Goal: Information Seeking & Learning: Learn about a topic

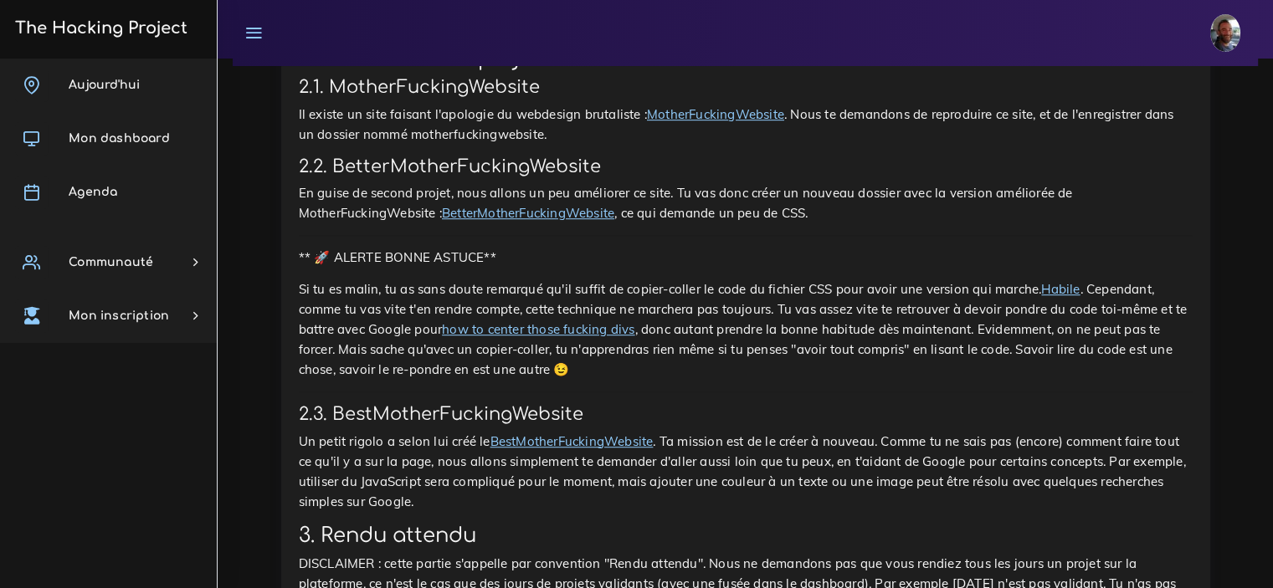
scroll to position [1025, 0]
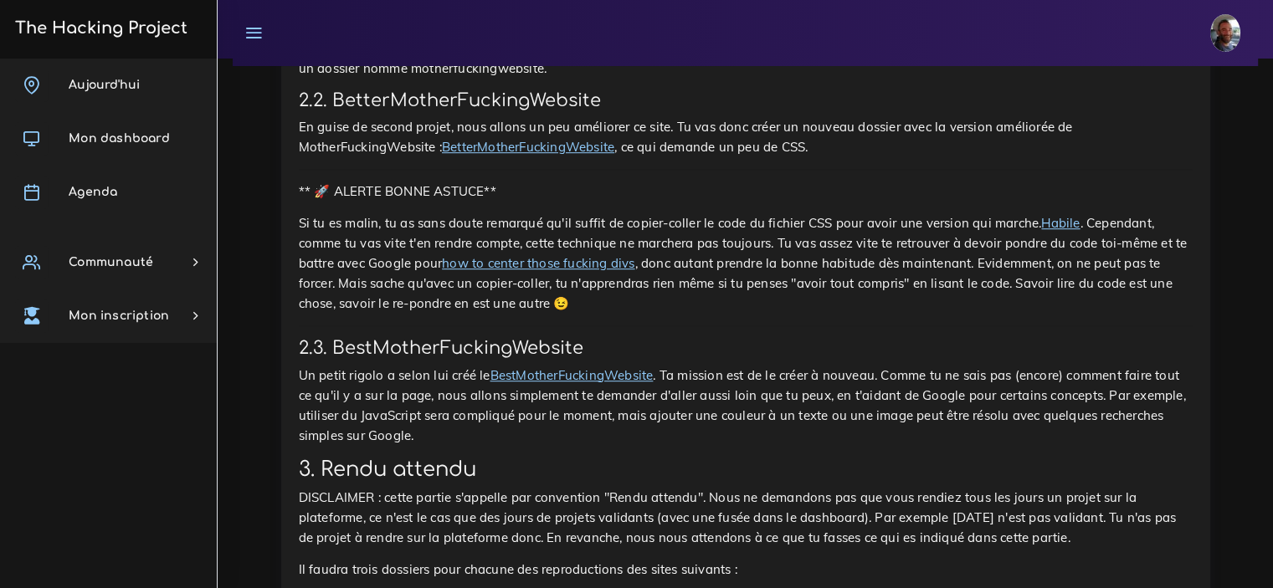
click at [616, 367] on link "BestMotherFuckingWebsite" at bounding box center [572, 375] width 163 height 16
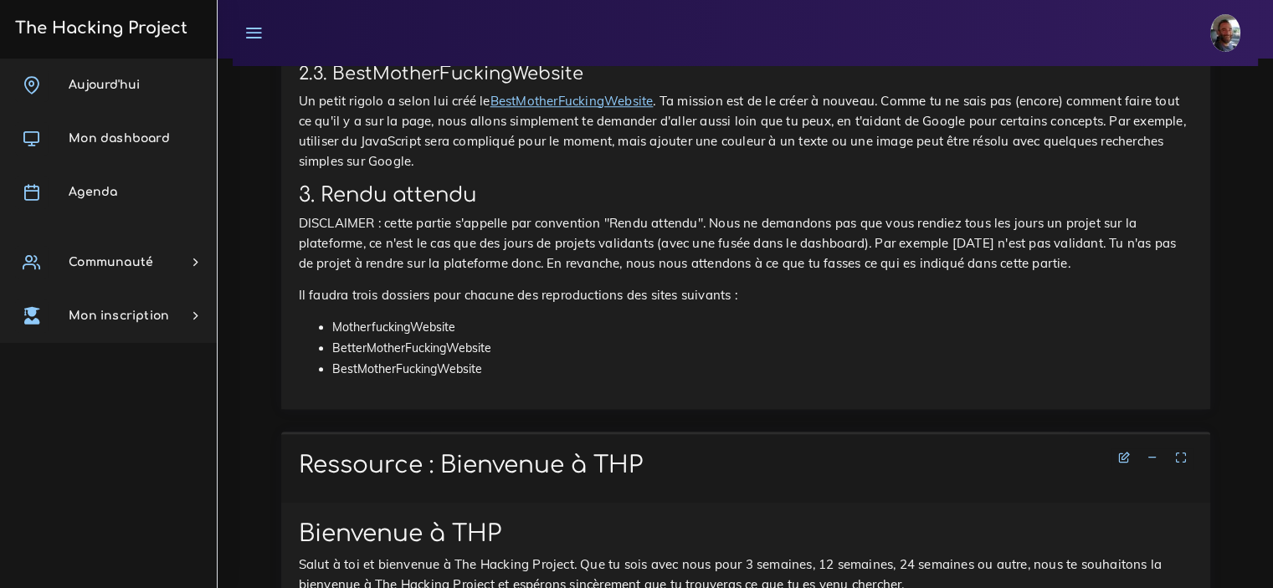
scroll to position [1327, 0]
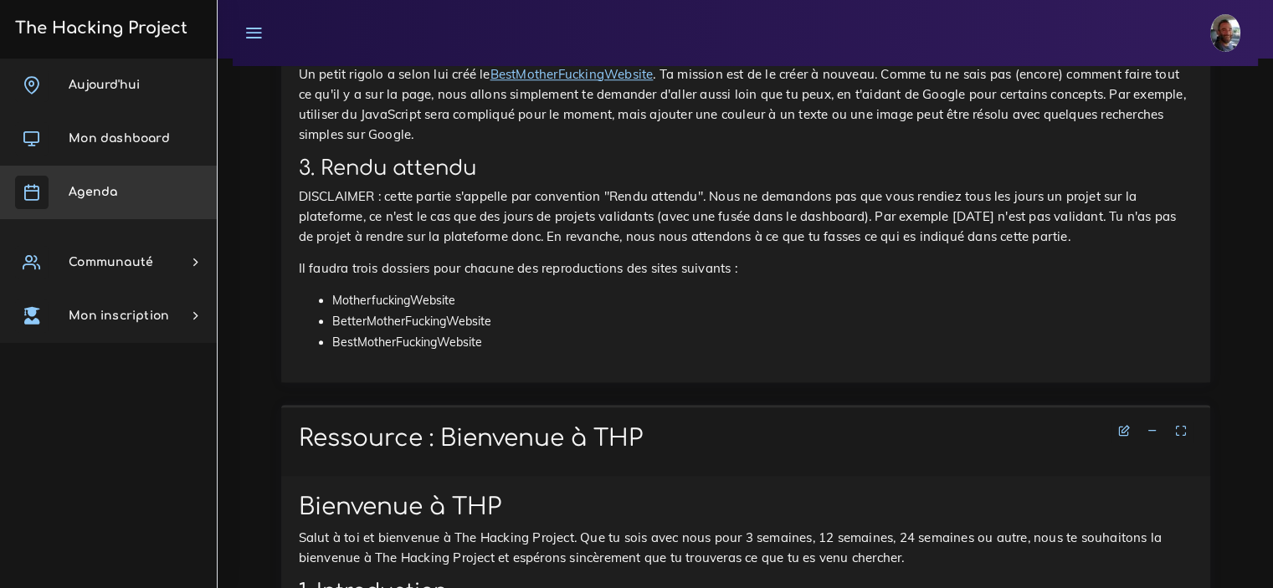
click at [117, 190] on link "Agenda" at bounding box center [108, 193] width 217 height 54
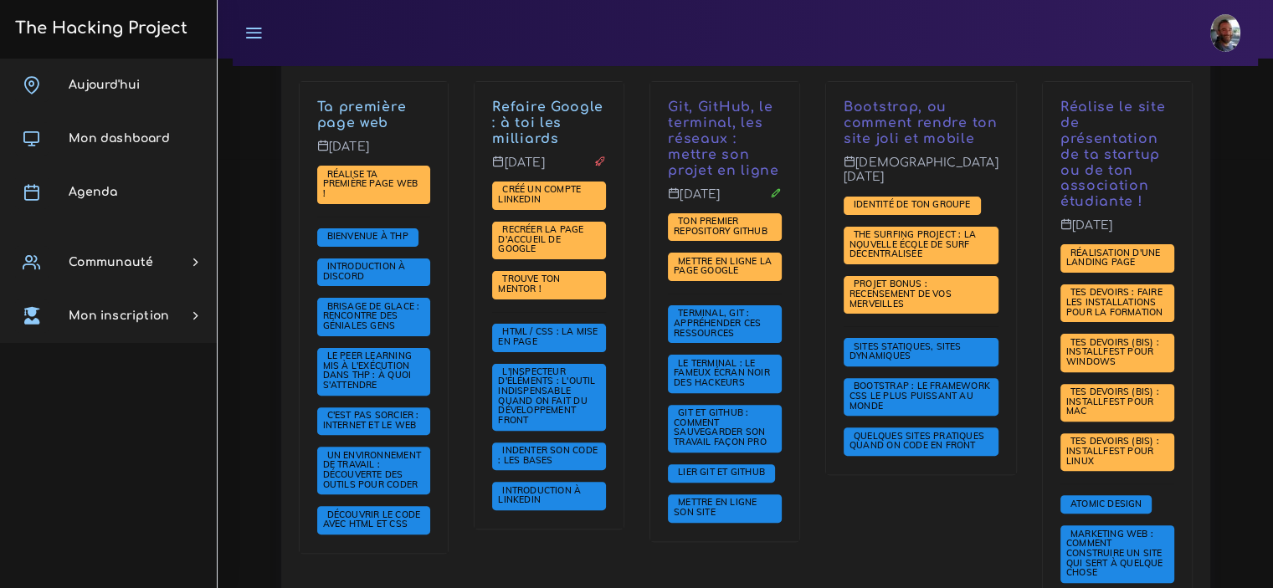
scroll to position [435, 0]
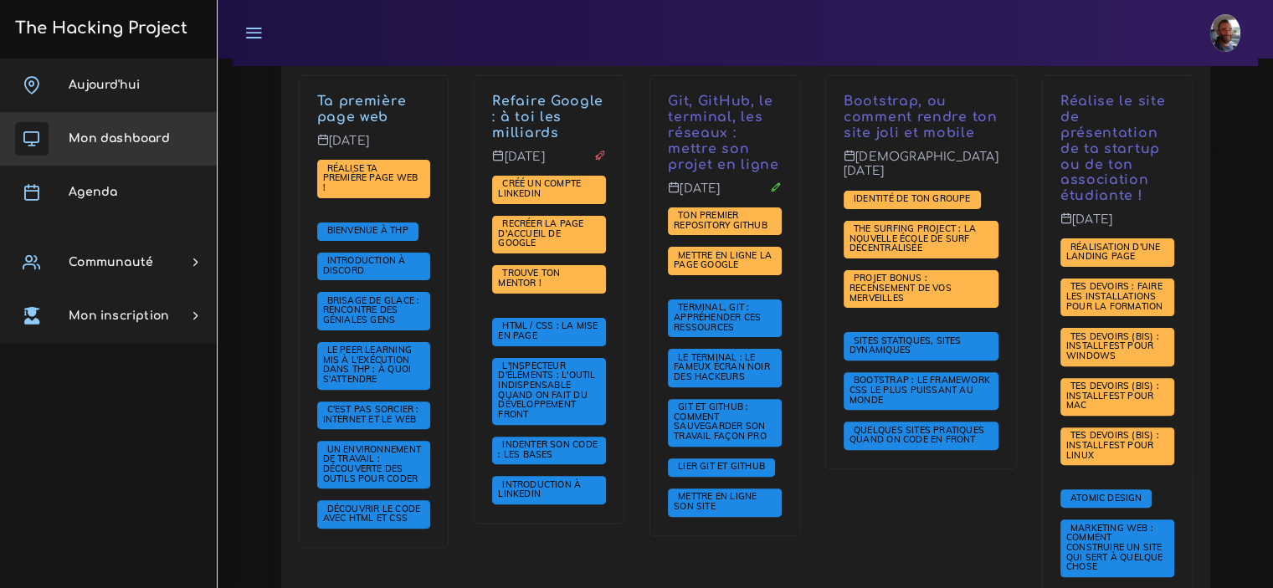
click at [124, 137] on span "Mon dashboard" at bounding box center [119, 138] width 101 height 13
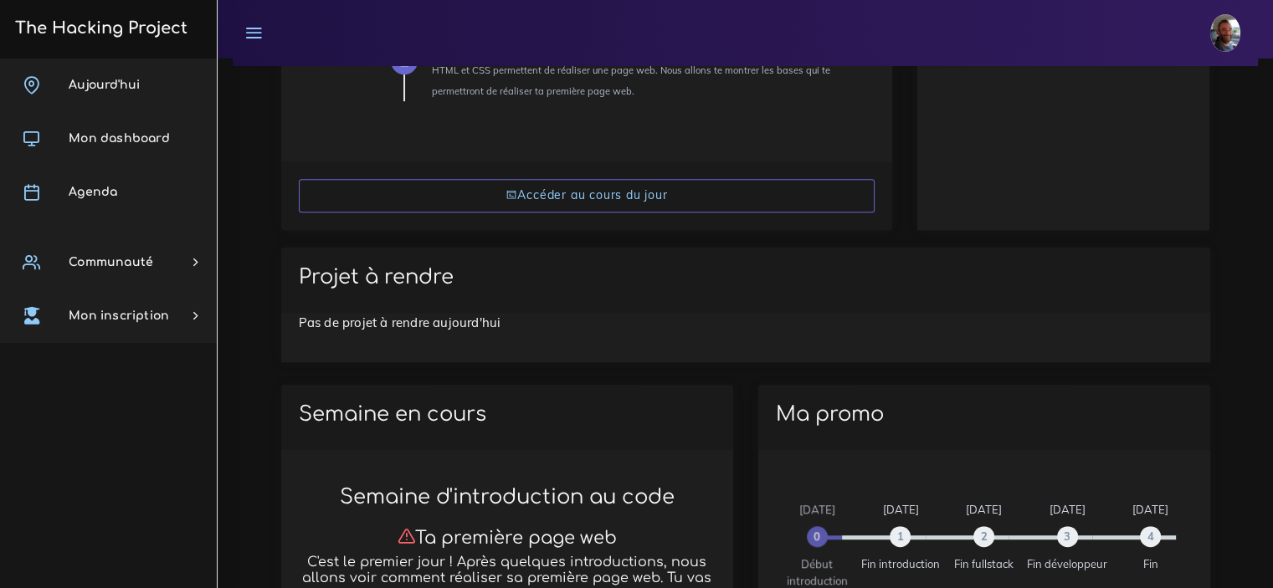
scroll to position [837, 0]
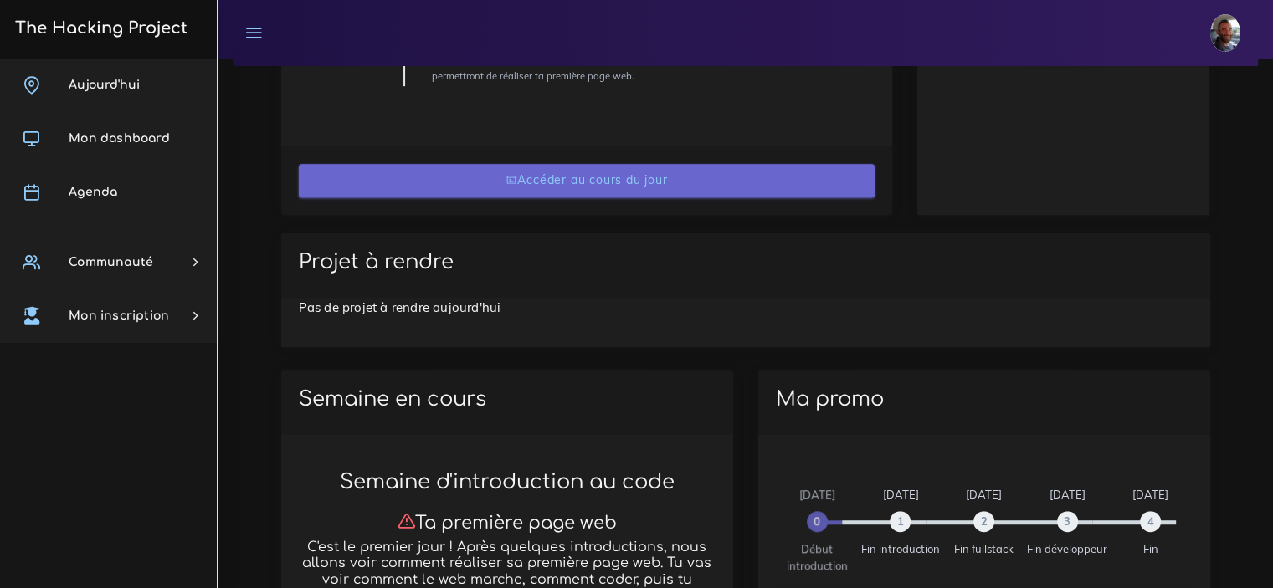
click at [619, 185] on link "Accéder au cours du jour" at bounding box center [587, 181] width 576 height 34
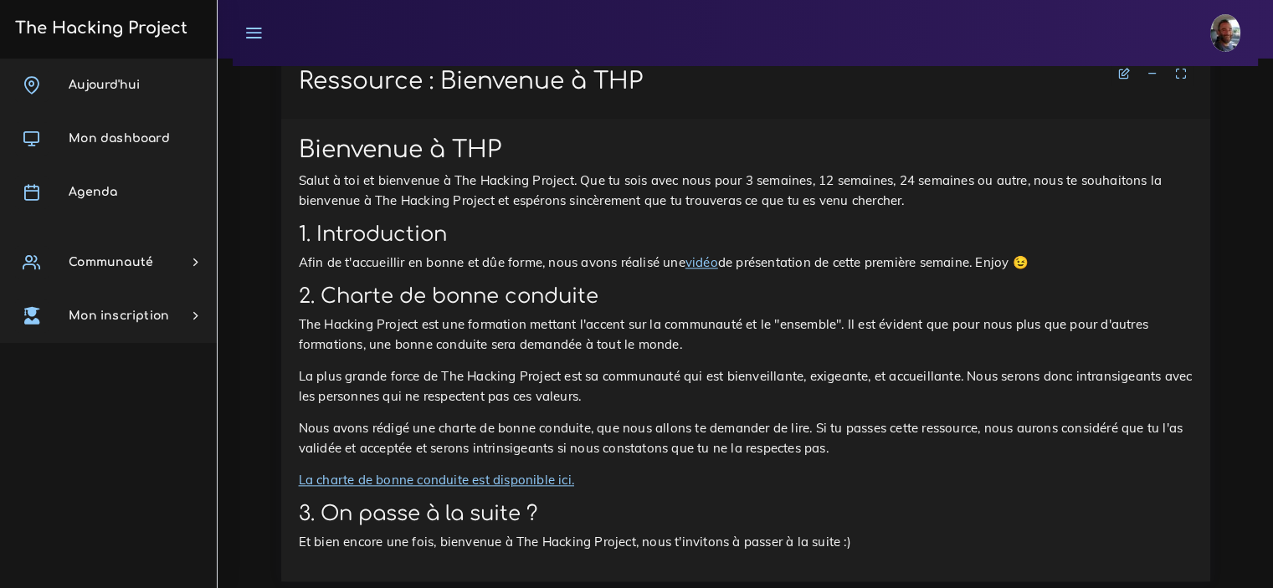
scroll to position [1685, 0]
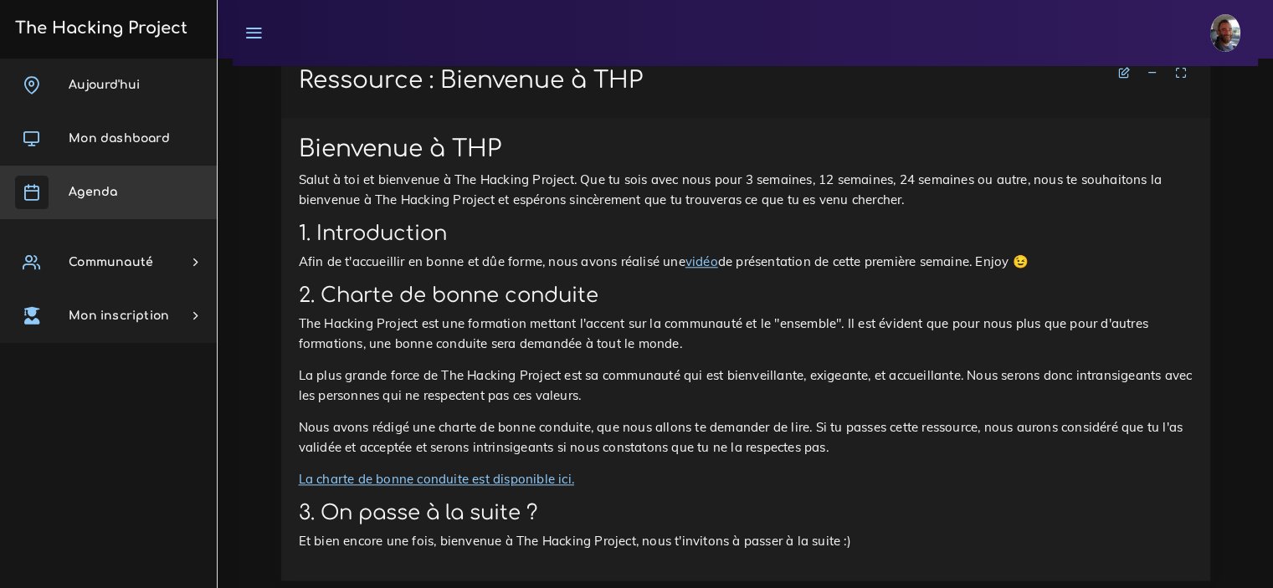
click at [100, 187] on span "Agenda" at bounding box center [93, 192] width 49 height 13
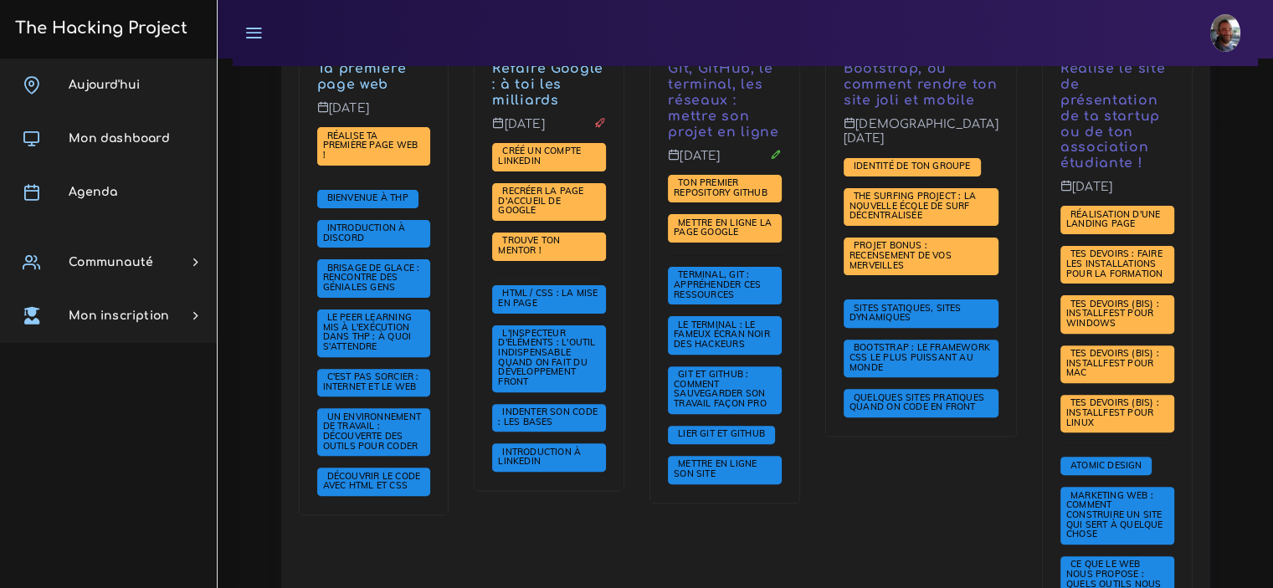
scroll to position [491, 0]
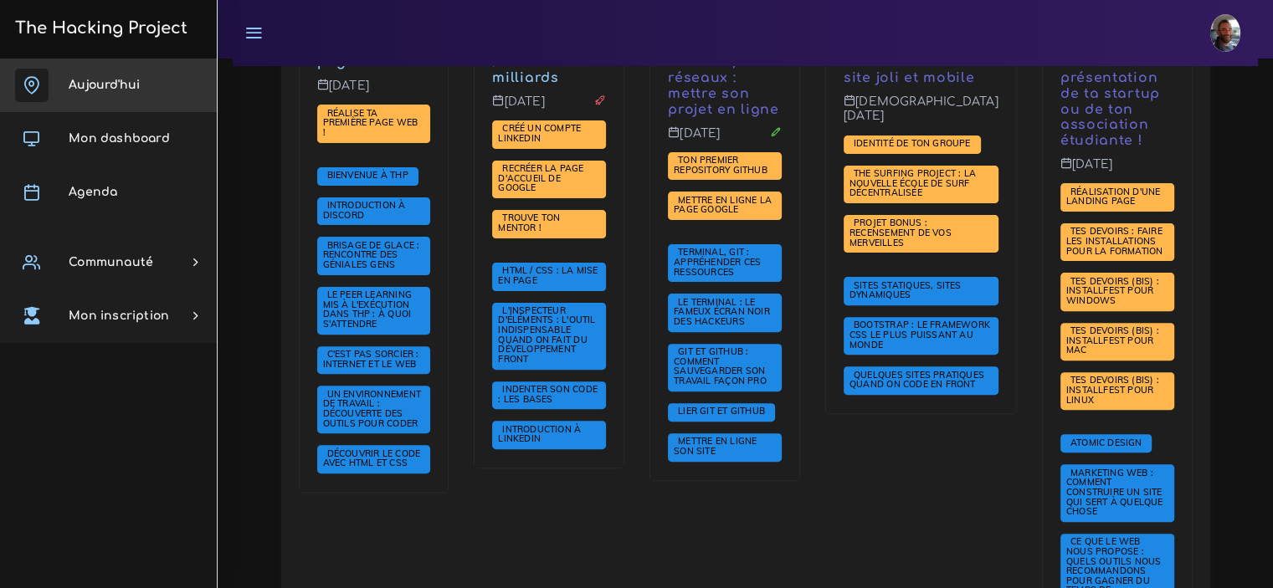
click at [115, 93] on link "Aujourd'hui" at bounding box center [108, 86] width 217 height 54
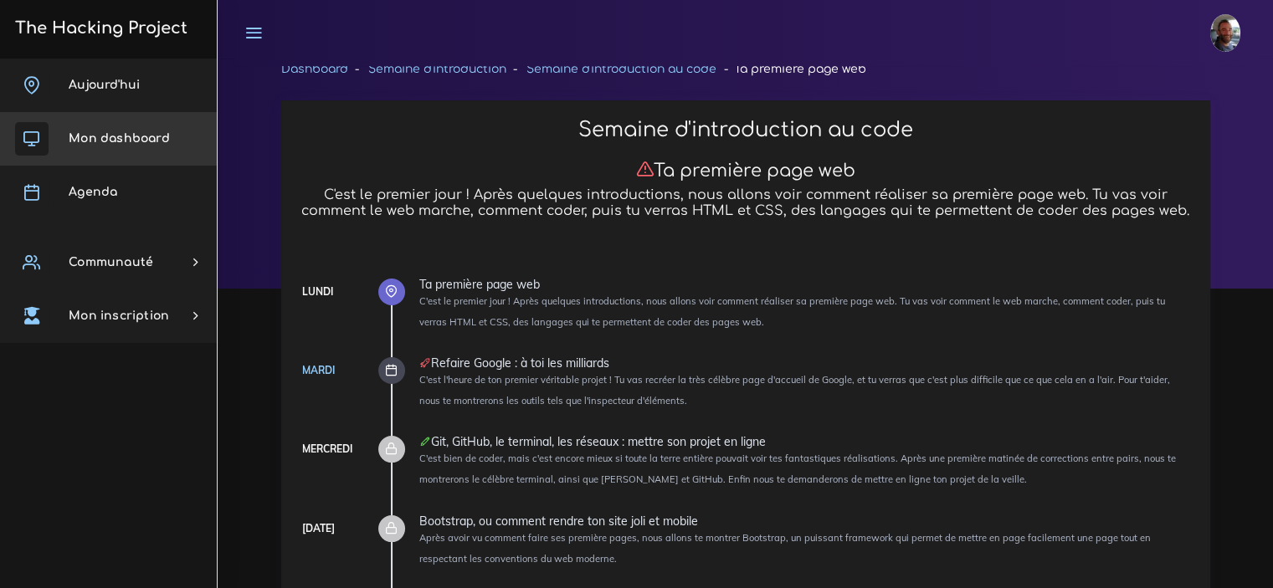
click at [125, 133] on span "Mon dashboard" at bounding box center [119, 138] width 101 height 13
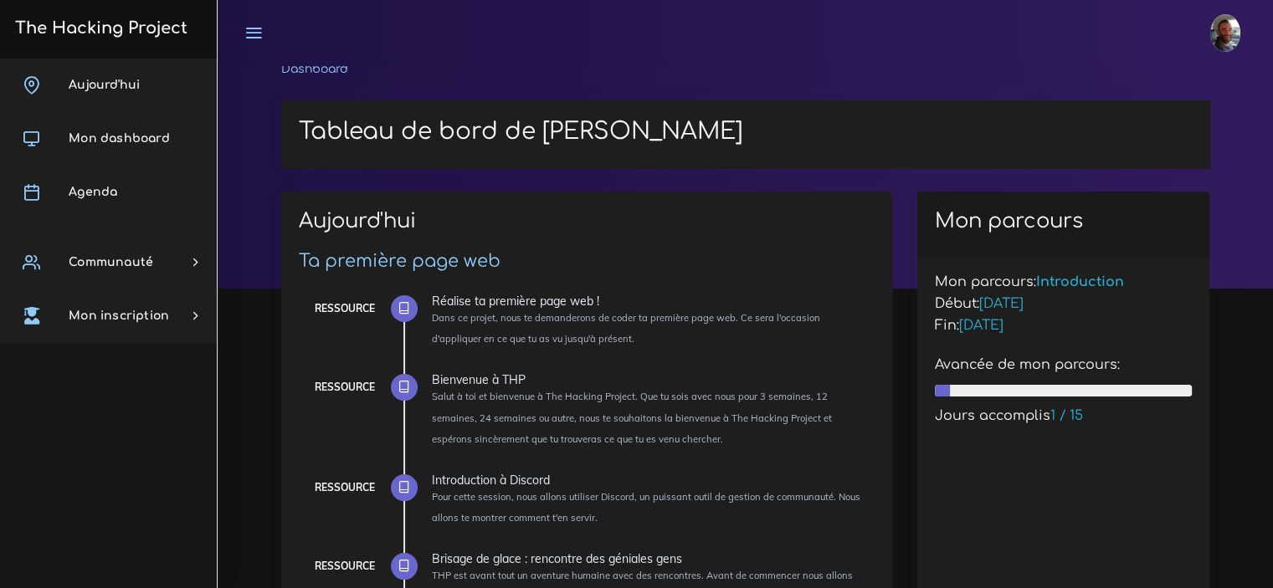
scroll to position [33, 0]
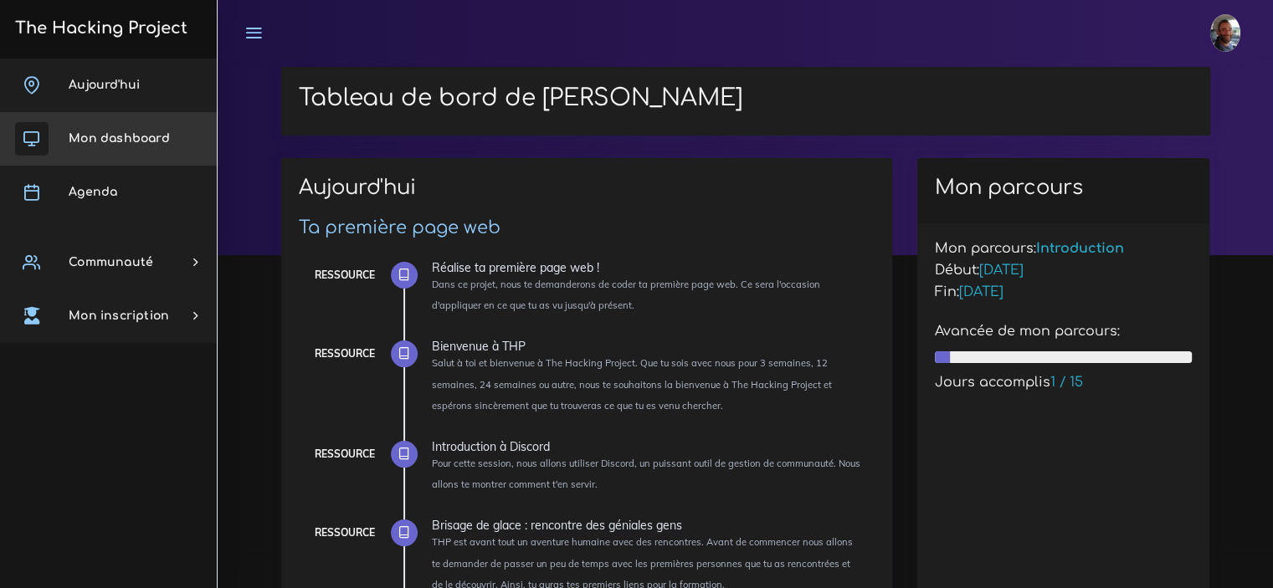
click at [108, 144] on span "Mon dashboard" at bounding box center [119, 138] width 101 height 13
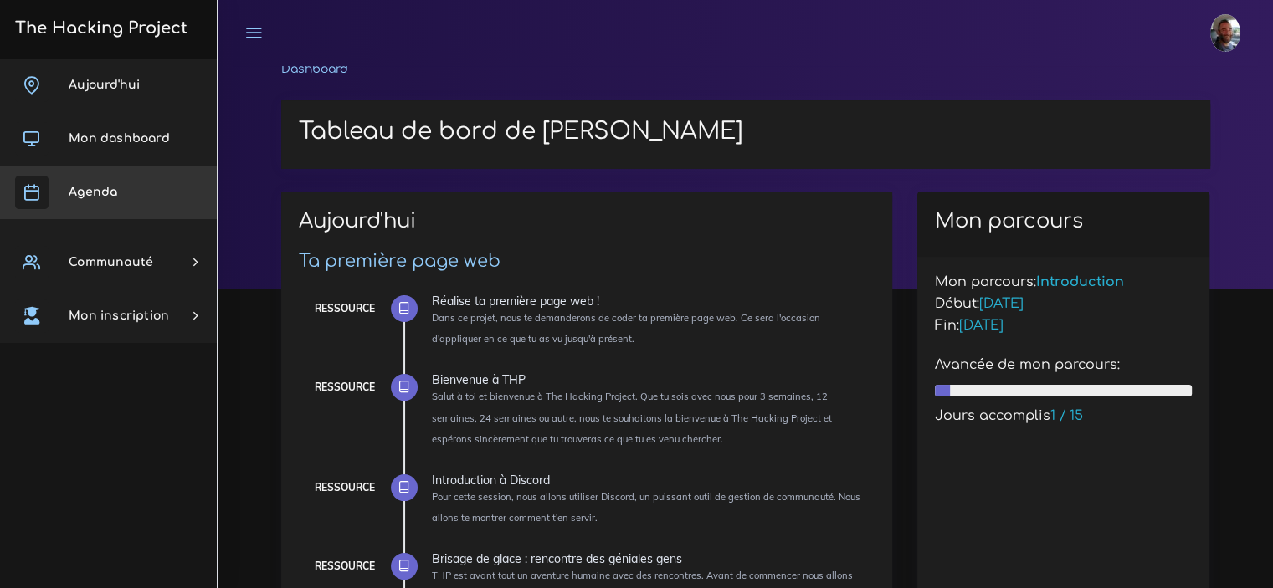
click at [104, 197] on span "Agenda" at bounding box center [93, 192] width 49 height 13
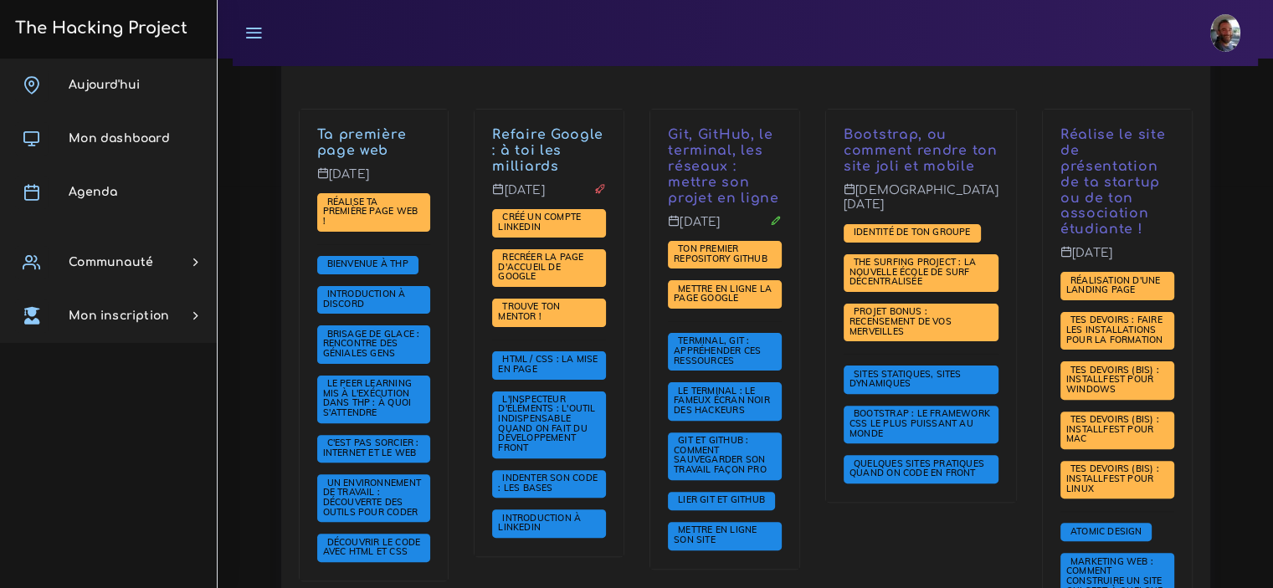
scroll to position [424, 0]
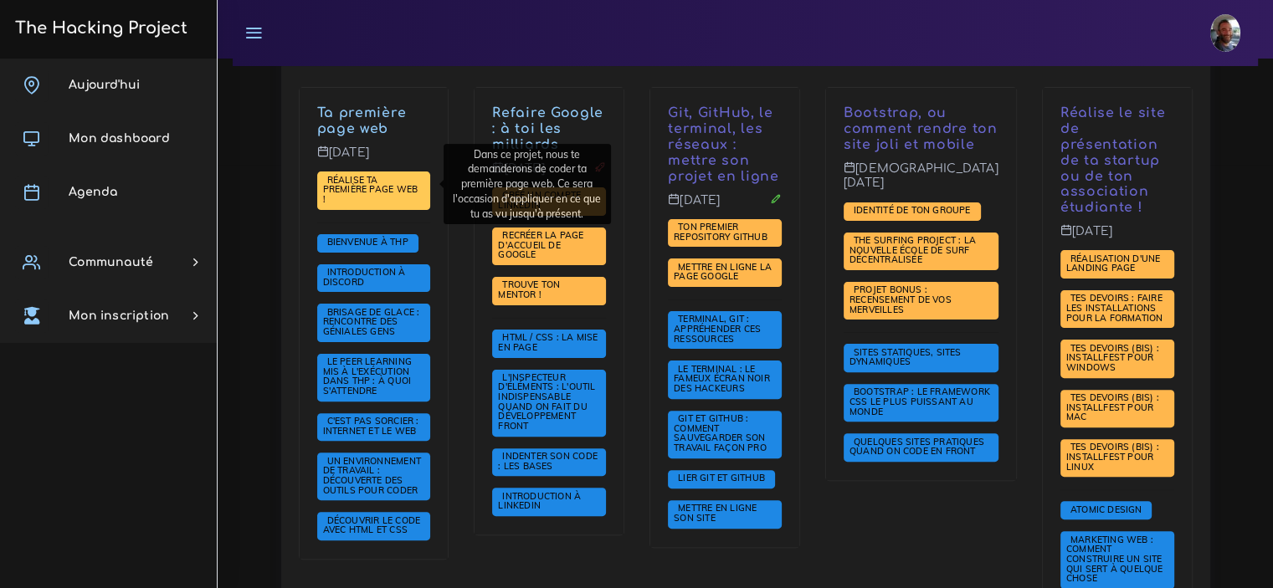
click at [370, 186] on span "Réalise ta première page web !" at bounding box center [370, 189] width 95 height 31
